Goal: Register for event/course

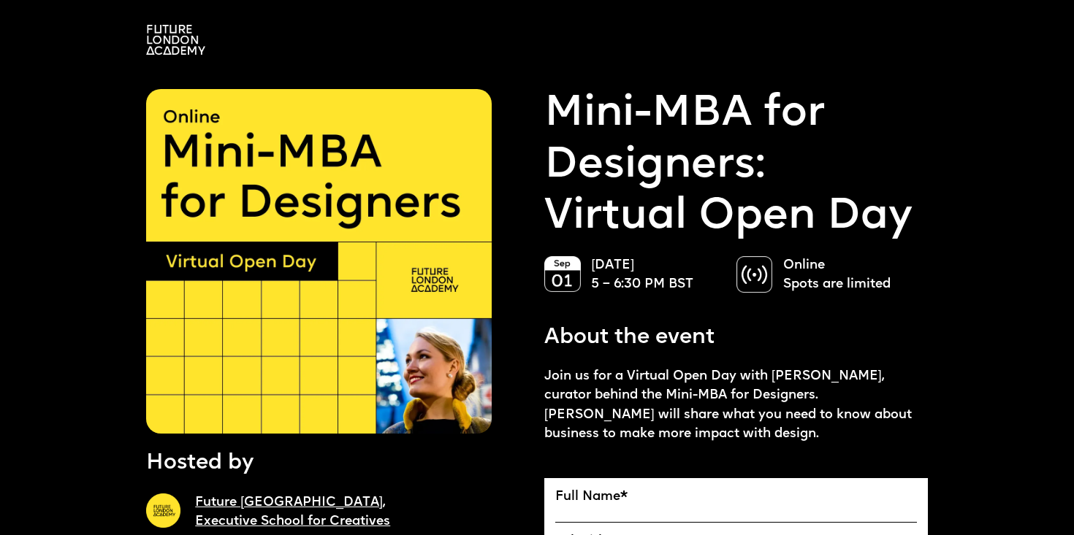
scroll to position [1, 0]
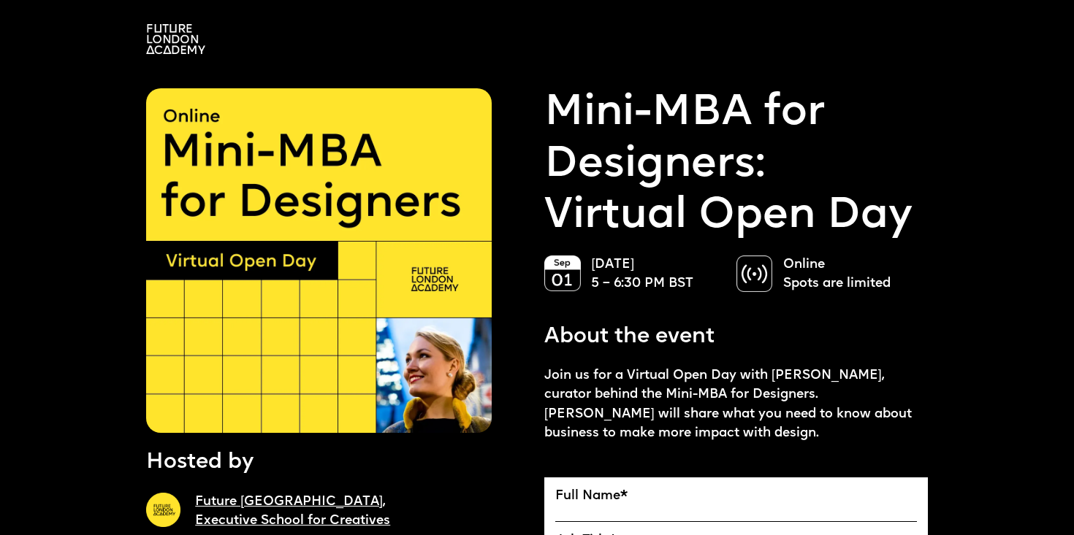
click at [408, 248] on img at bounding box center [319, 261] width 346 height 346
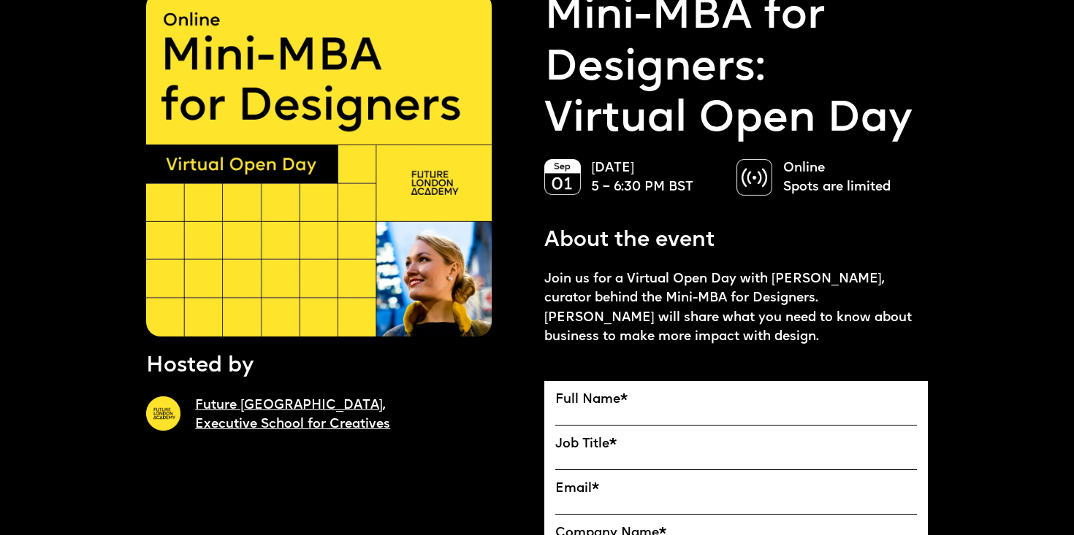
scroll to position [111, 0]
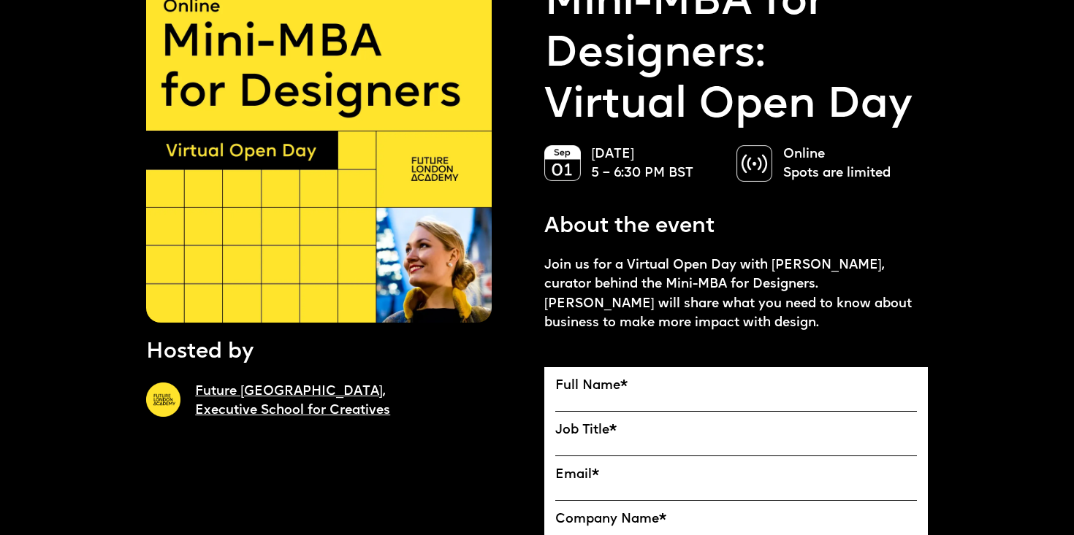
click at [725, 285] on p "Join us for a Virtual Open Day with [PERSON_NAME], curator behind the Mini-MBA …" at bounding box center [736, 294] width 384 height 77
